Goal: Information Seeking & Learning: Learn about a topic

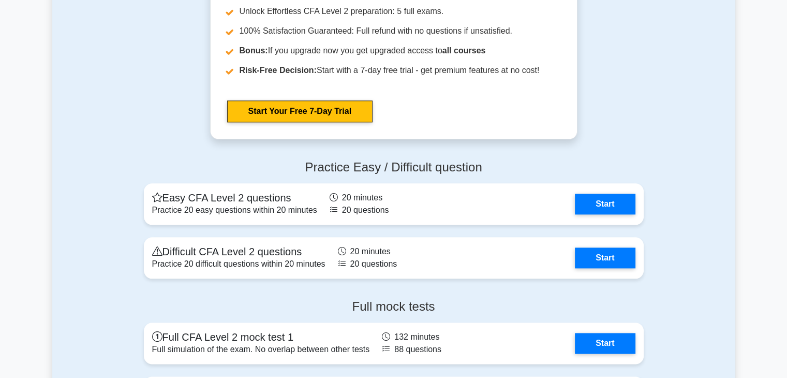
scroll to position [1128, 0]
